Goal: Find specific page/section: Find specific page/section

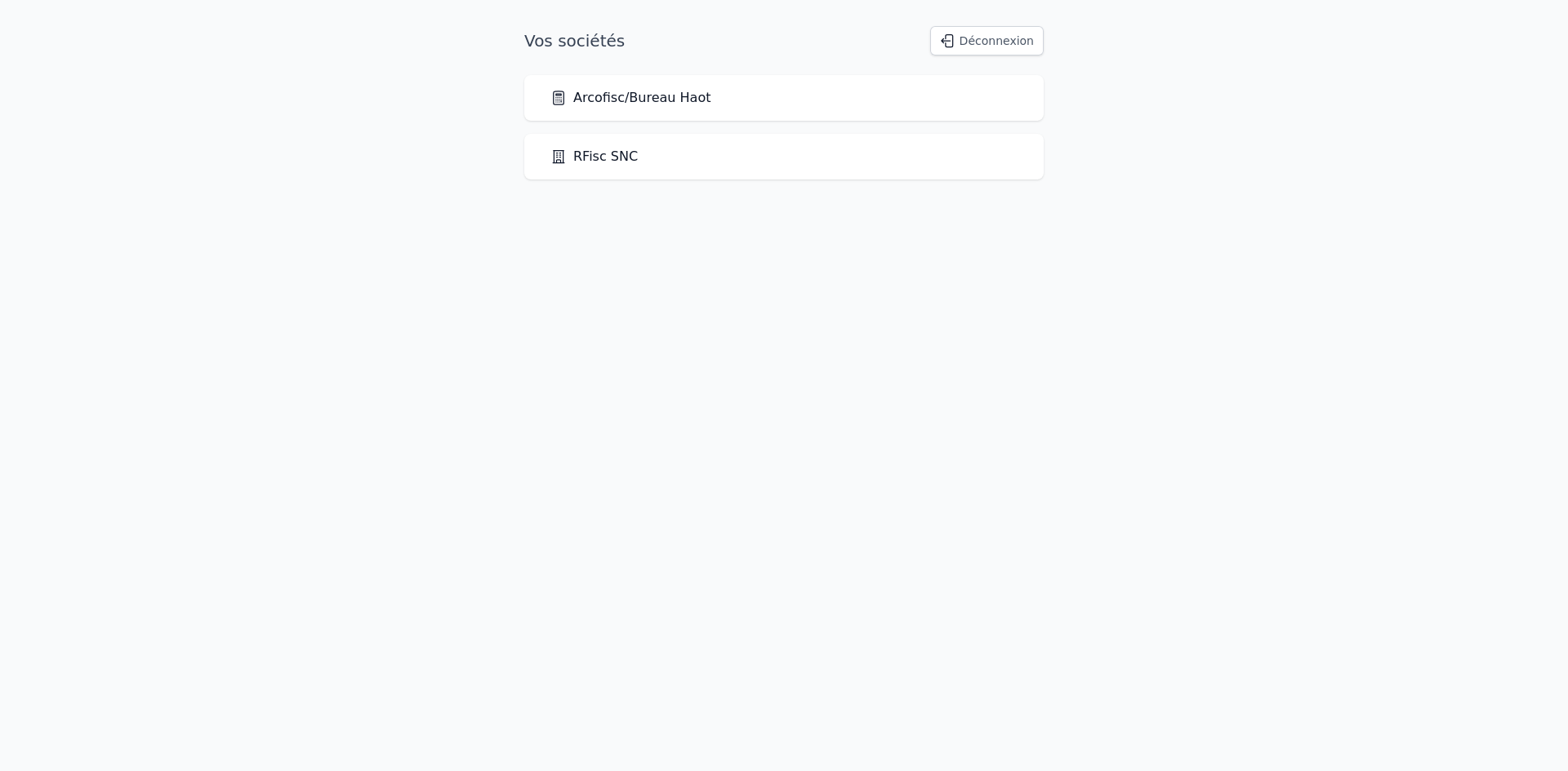
click at [691, 101] on link "Arcofisc/Bureau Haot" at bounding box center [631, 98] width 160 height 20
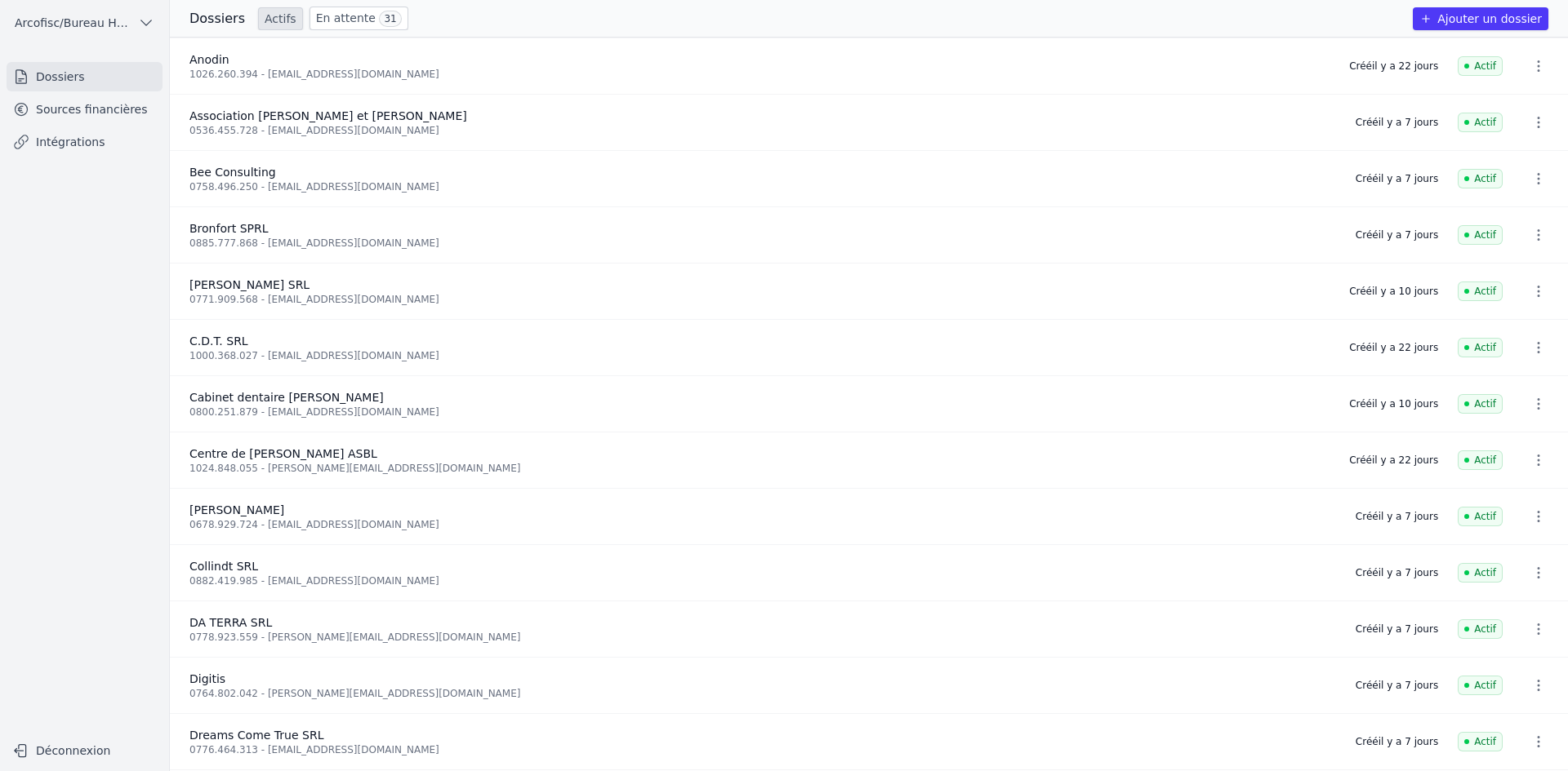
click at [69, 104] on link "Sources financières" at bounding box center [84, 110] width 156 height 29
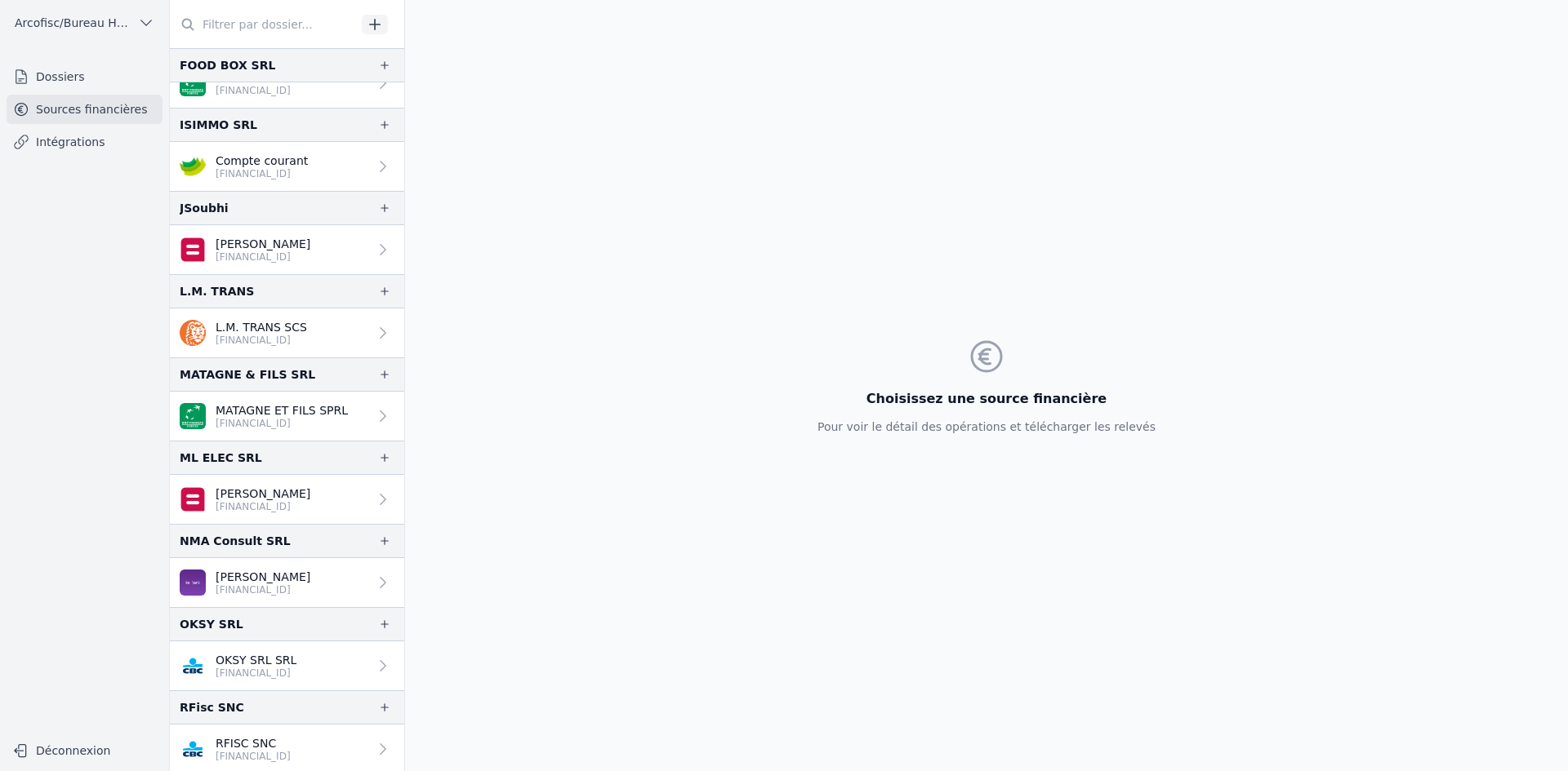
scroll to position [823, 0]
click at [299, 489] on p "[PERSON_NAME]" at bounding box center [263, 491] width 95 height 16
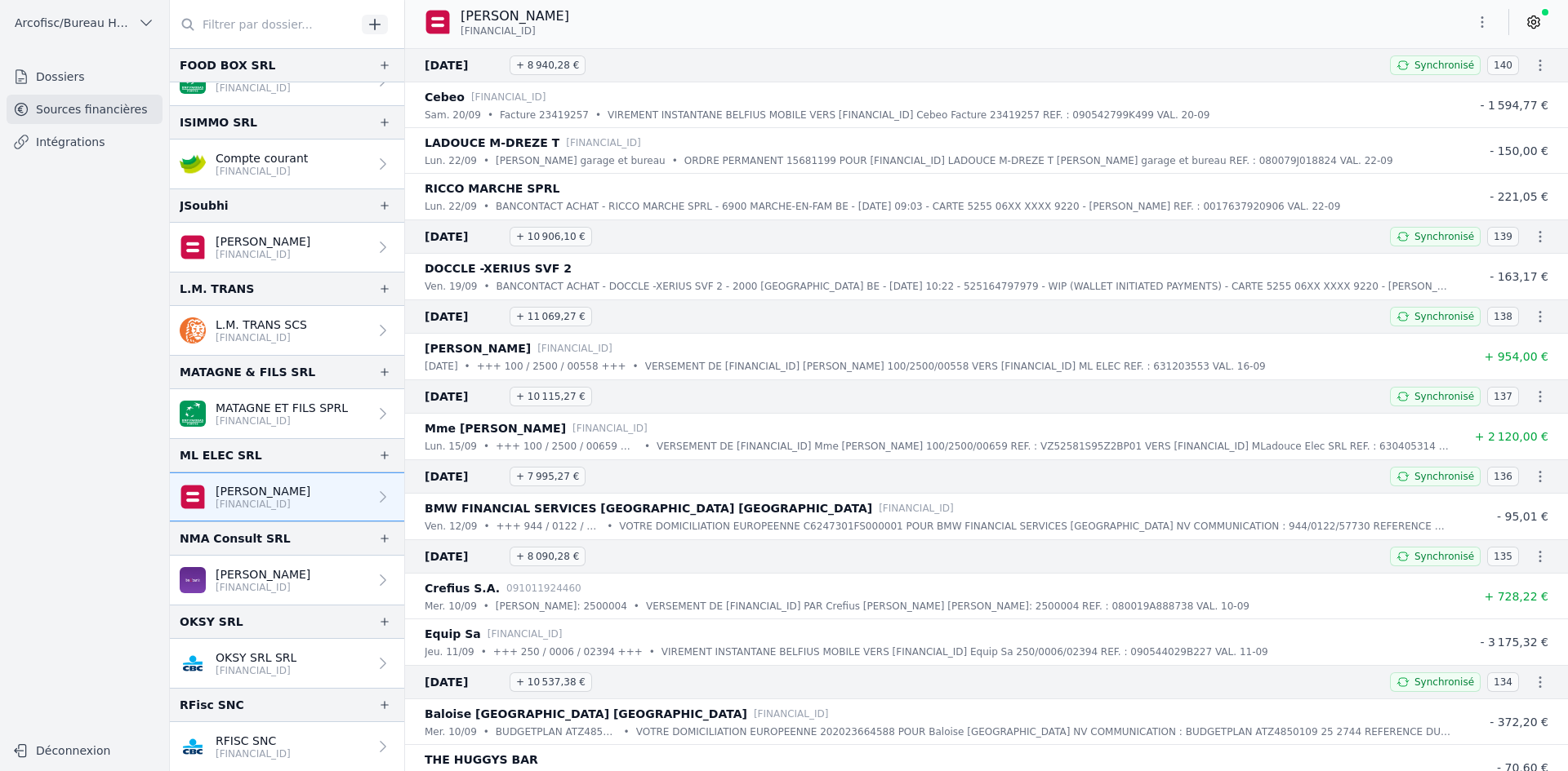
click at [1546, 26] on link at bounding box center [1534, 22] width 29 height 26
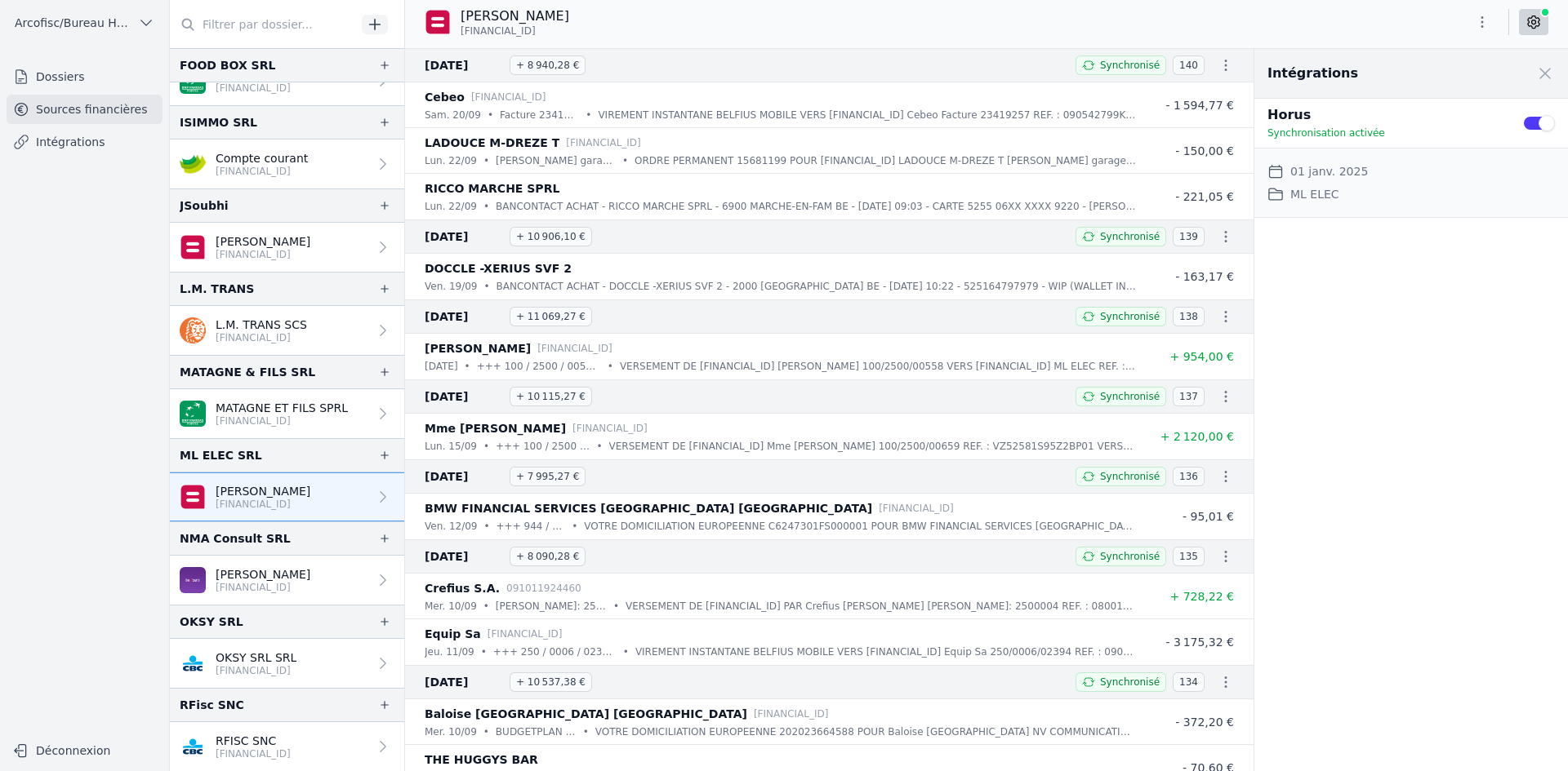
click at [1062, 26] on div "[PERSON_NAME] [FINANCIAL_ID]" at bounding box center [986, 22] width 1163 height 31
